Goal: Information Seeking & Learning: Check status

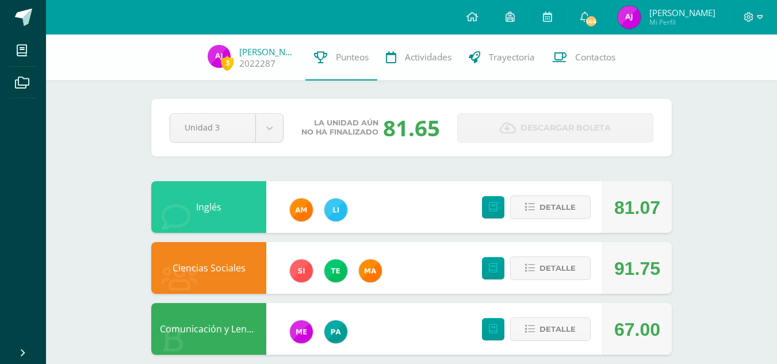
scroll to position [153, 0]
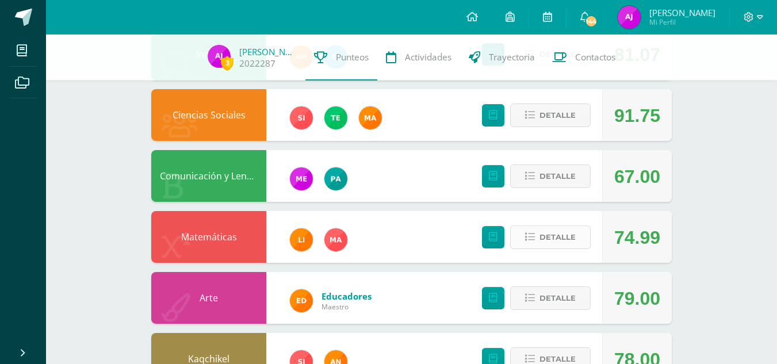
click at [548, 237] on span "Detalle" at bounding box center [557, 236] width 36 height 21
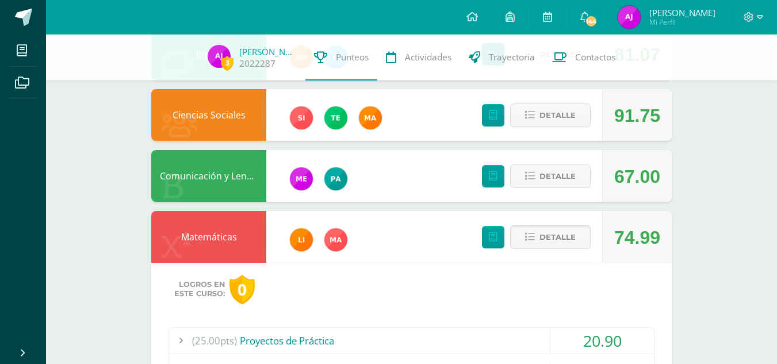
click at [548, 237] on span at bounding box center [551, 237] width 56 height 16
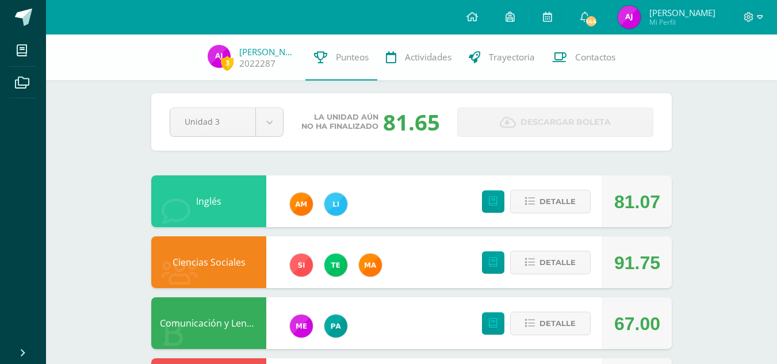
scroll to position [0, 0]
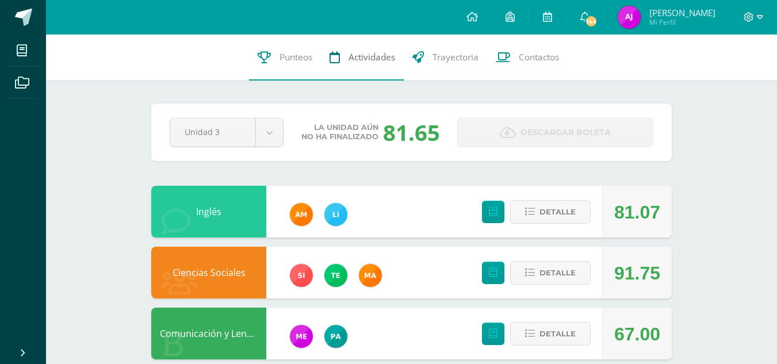
click at [364, 62] on span "Actividades" at bounding box center [371, 57] width 47 height 12
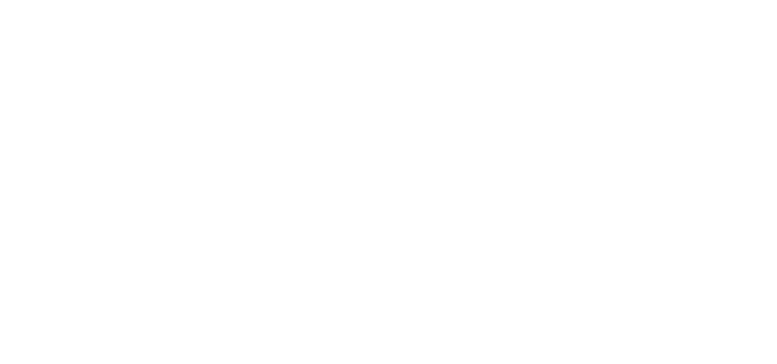
click at [0, 0] on link "[PERSON_NAME]" at bounding box center [0, 0] width 0 height 0
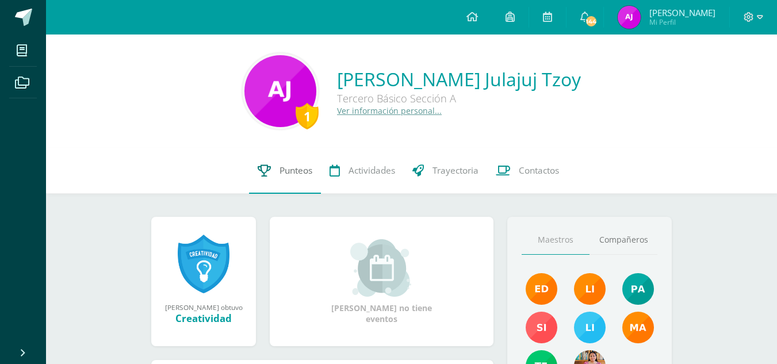
click at [290, 175] on span "Punteos" at bounding box center [295, 170] width 33 height 12
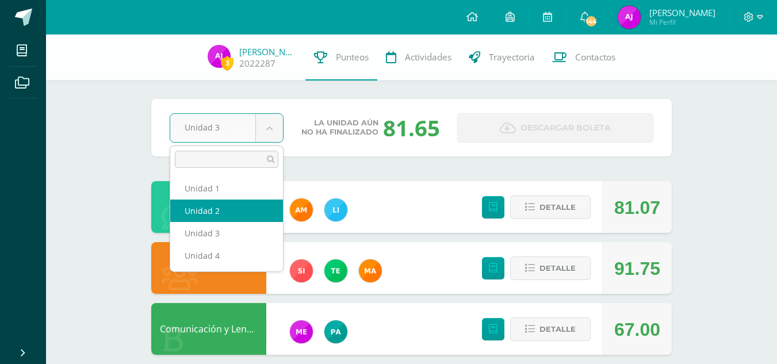
select select "Unidad 2"
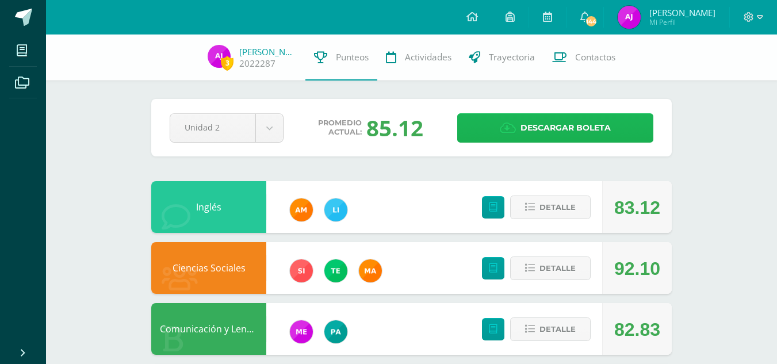
click at [538, 132] on span "Descargar boleta" at bounding box center [565, 128] width 90 height 28
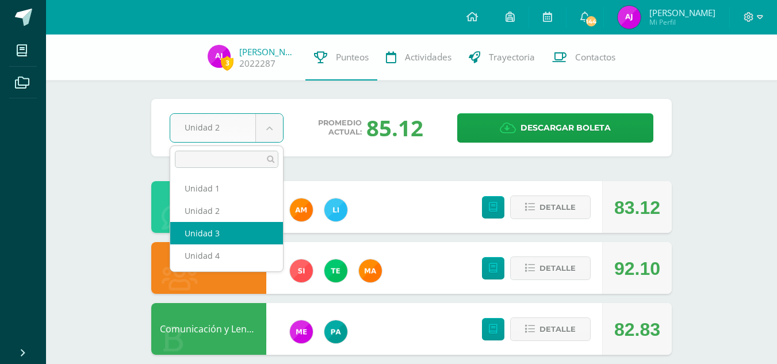
select select "Unidad 3"
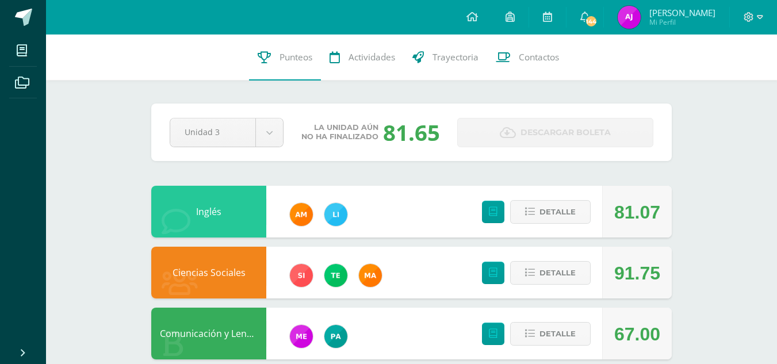
click at [551, 140] on span "Descargar boleta" at bounding box center [565, 132] width 90 height 28
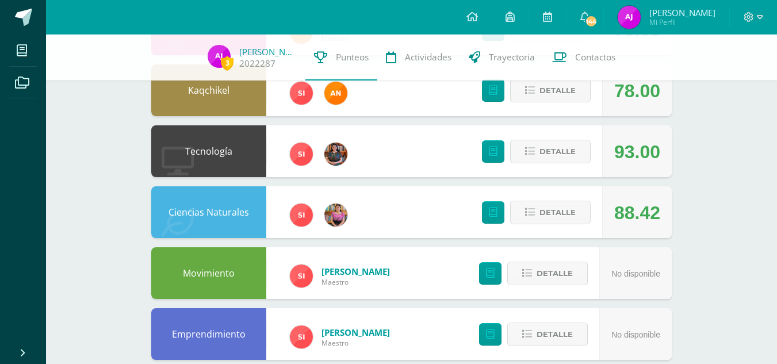
scroll to position [422, 0]
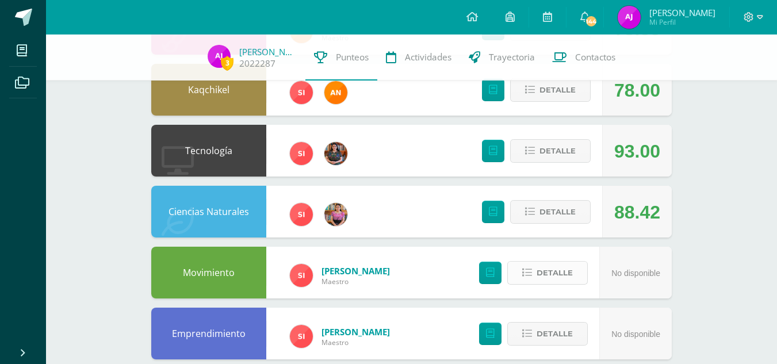
click at [551, 277] on span "Detalle" at bounding box center [554, 272] width 36 height 21
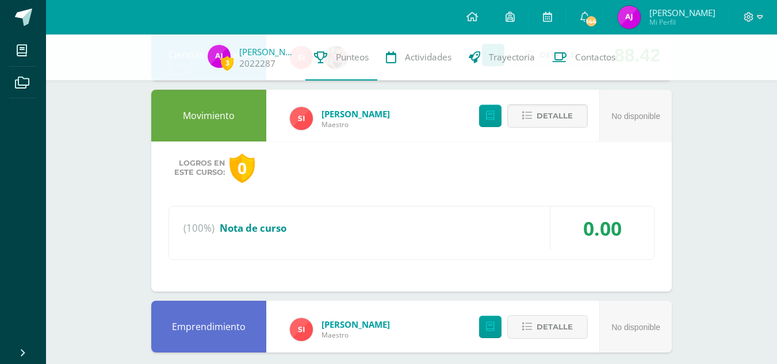
scroll to position [579, 0]
click at [561, 112] on span "Detalle" at bounding box center [554, 115] width 36 height 21
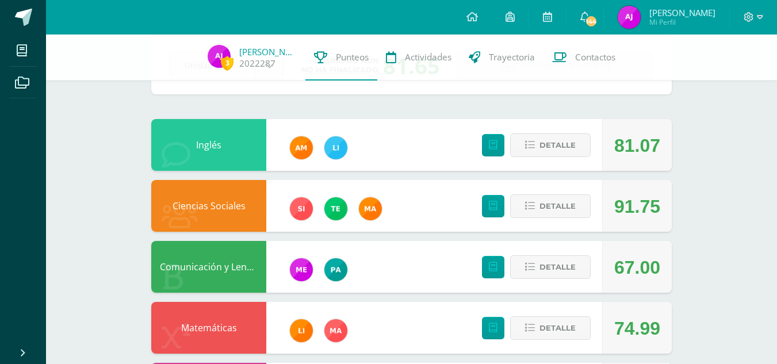
scroll to position [0, 0]
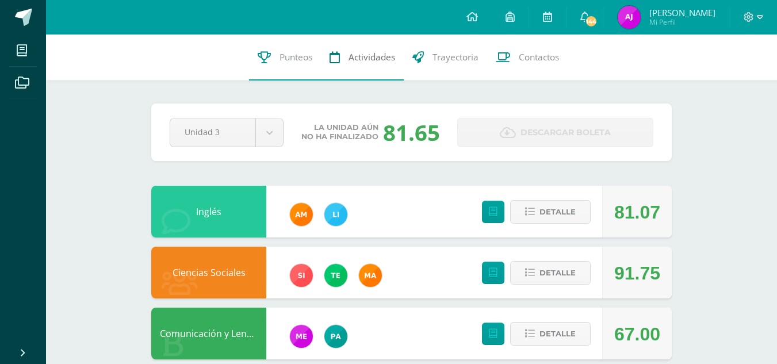
click at [368, 63] on span "Actividades" at bounding box center [371, 57] width 47 height 12
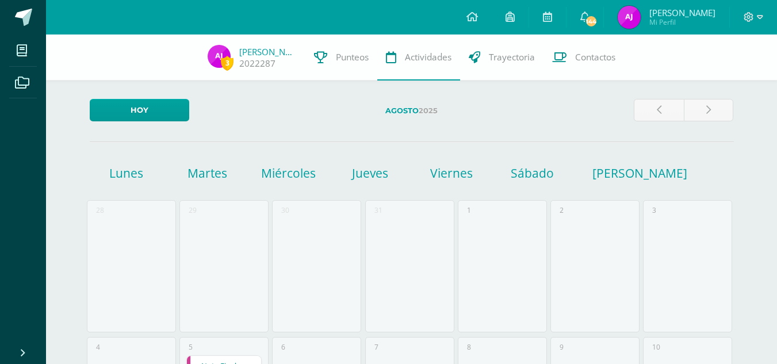
click at [640, 15] on img at bounding box center [628, 17] width 23 height 23
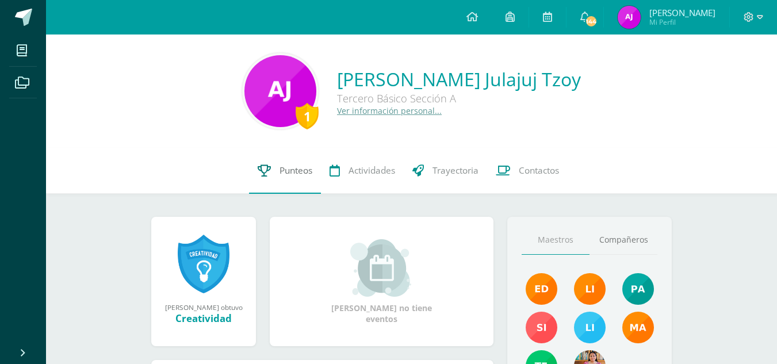
click at [291, 160] on link "Punteos" at bounding box center [285, 171] width 72 height 46
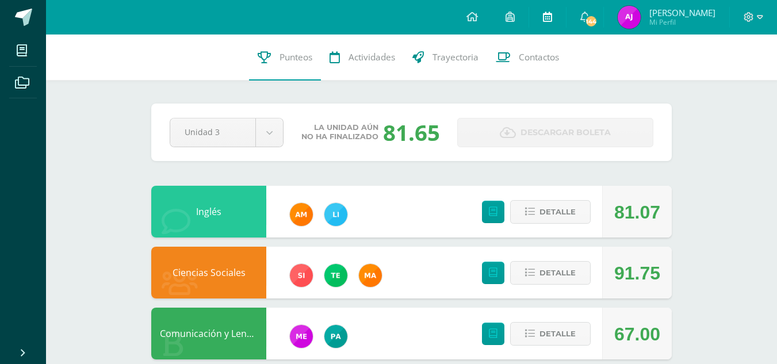
click at [555, 20] on link at bounding box center [547, 17] width 37 height 34
